Goal: Task Accomplishment & Management: Complete application form

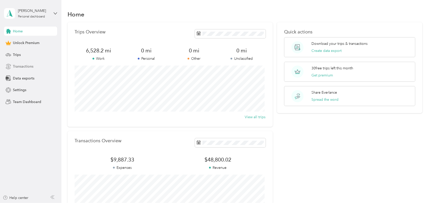
click at [26, 67] on span "Transactions" at bounding box center [23, 66] width 20 height 5
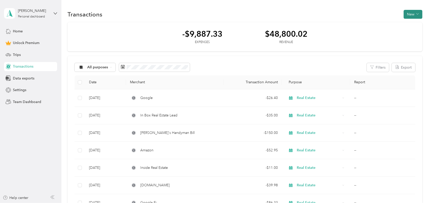
click at [407, 14] on button "New" at bounding box center [413, 14] width 19 height 9
click at [410, 26] on span "Expense" at bounding box center [411, 23] width 14 height 5
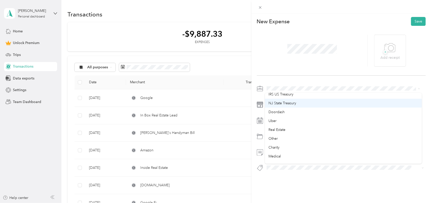
scroll to position [51, 0]
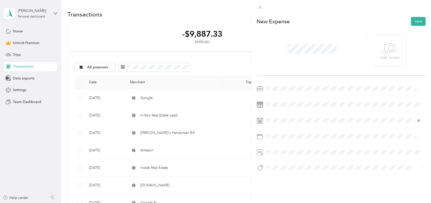
click at [282, 125] on span "Real Estate" at bounding box center [276, 126] width 17 height 4
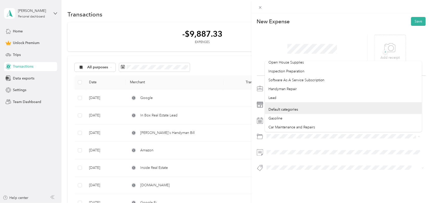
scroll to position [126, 0]
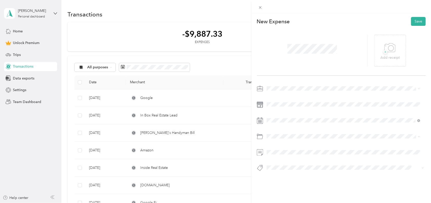
click at [285, 84] on div "Lead" at bounding box center [343, 82] width 150 height 5
click at [262, 150] on div at bounding box center [341, 152] width 169 height 8
click at [415, 23] on button "Save" at bounding box center [418, 21] width 15 height 9
